Goal: Communication & Community: Connect with others

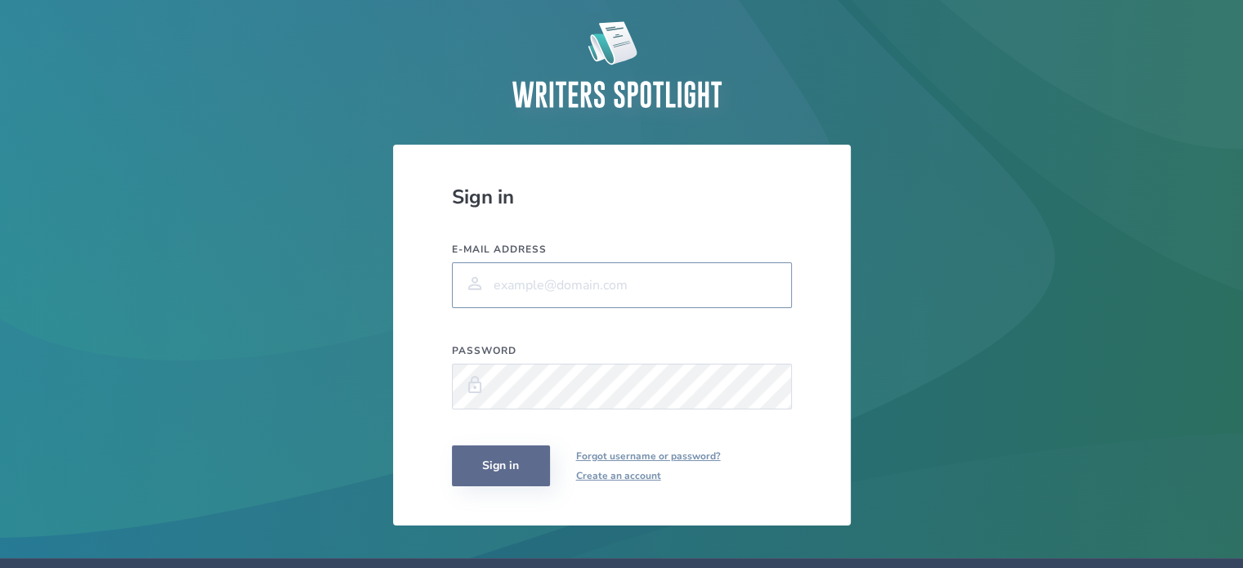
type input "mr.lawood@gmail.com"
click at [491, 467] on button "Sign in" at bounding box center [501, 465] width 98 height 41
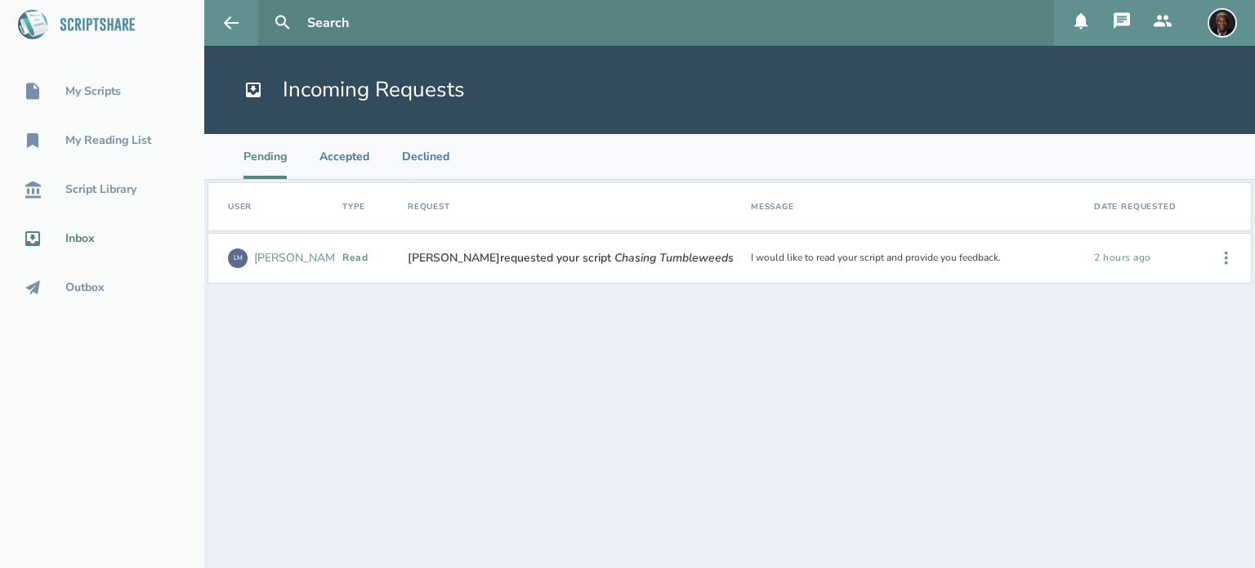
click at [242, 260] on div "LM" at bounding box center [238, 258] width 20 height 20
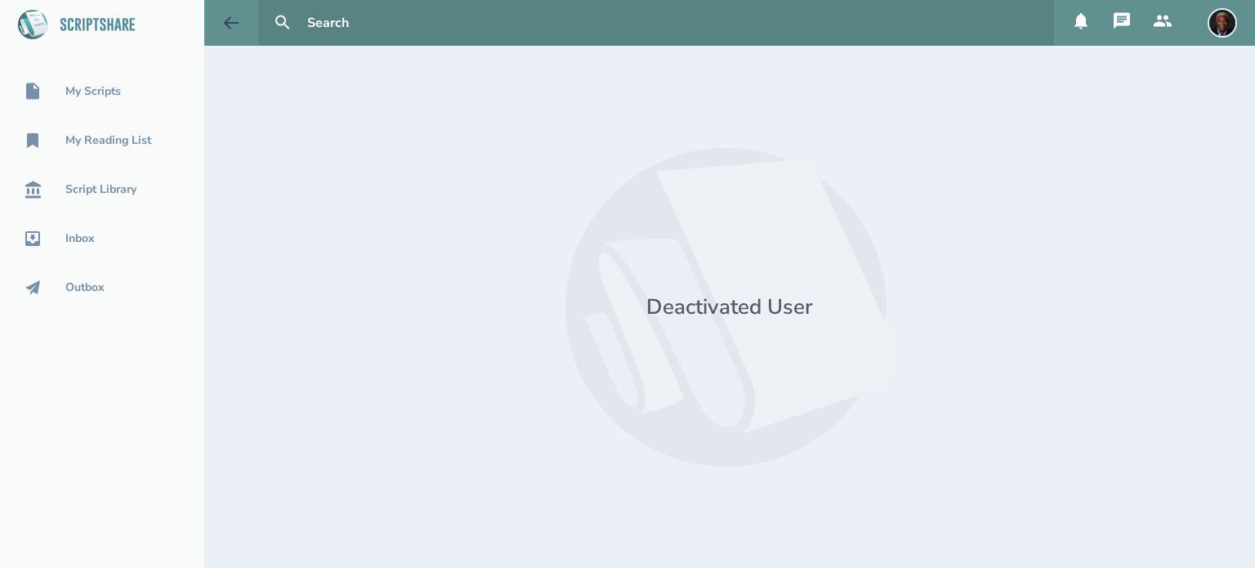
click at [235, 31] on icon at bounding box center [232, 23] width 20 height 20
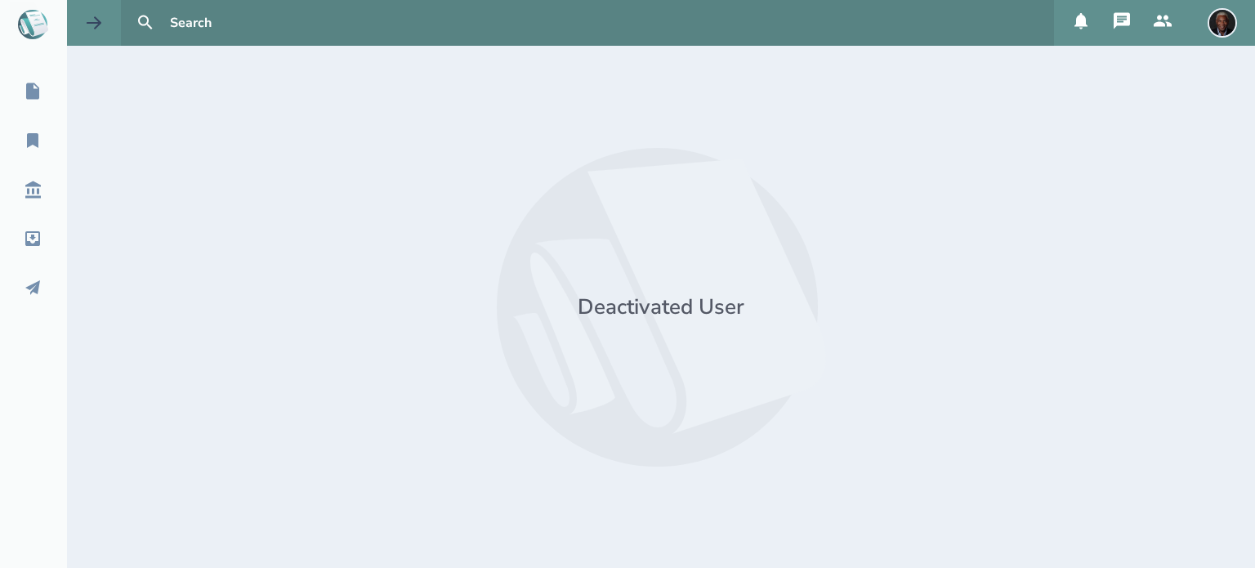
click at [100, 22] on icon at bounding box center [94, 22] width 15 height 12
